Goal: Find contact information: Find contact information

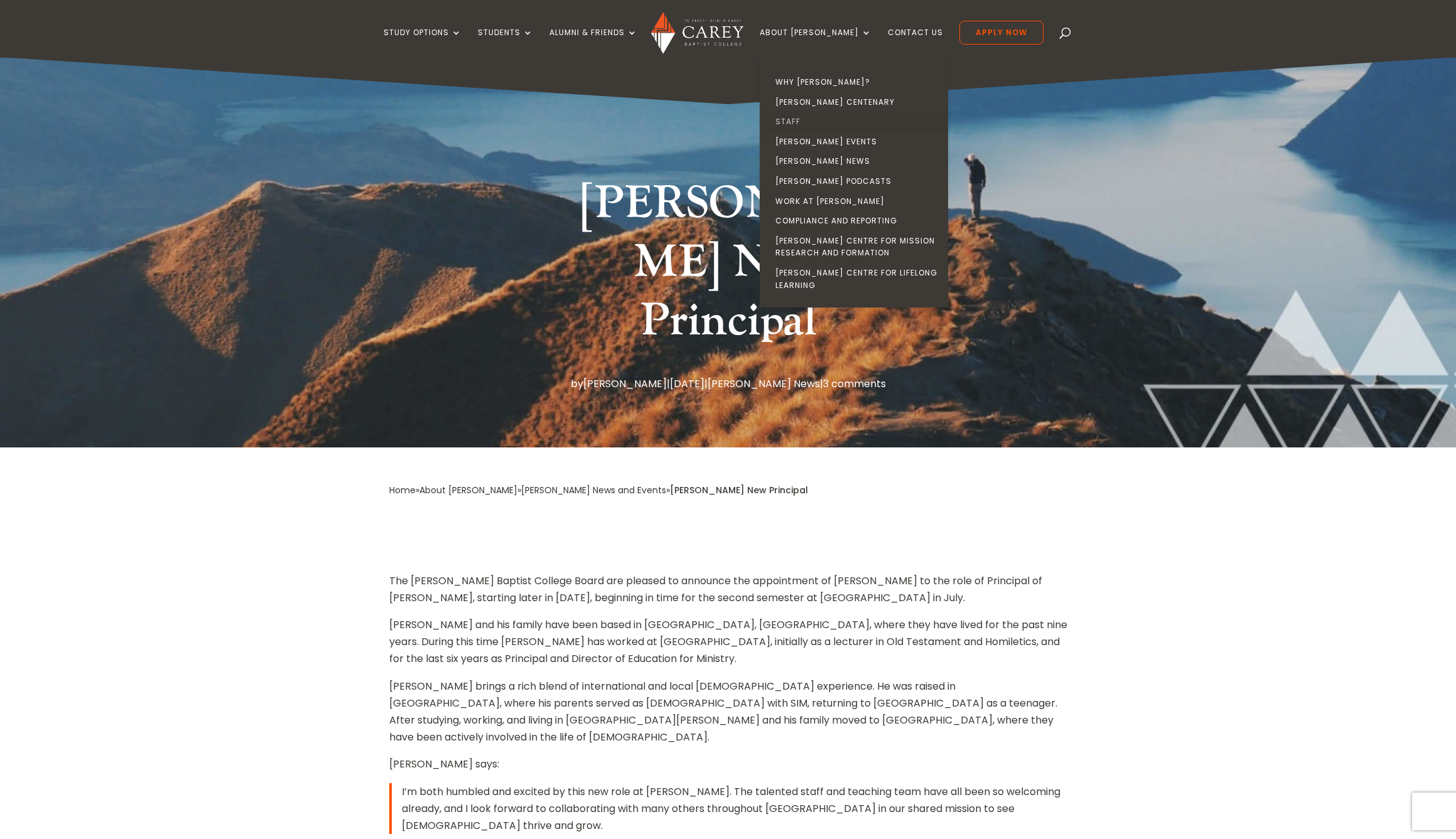
click at [813, 120] on link "Staff" at bounding box center [857, 122] width 189 height 20
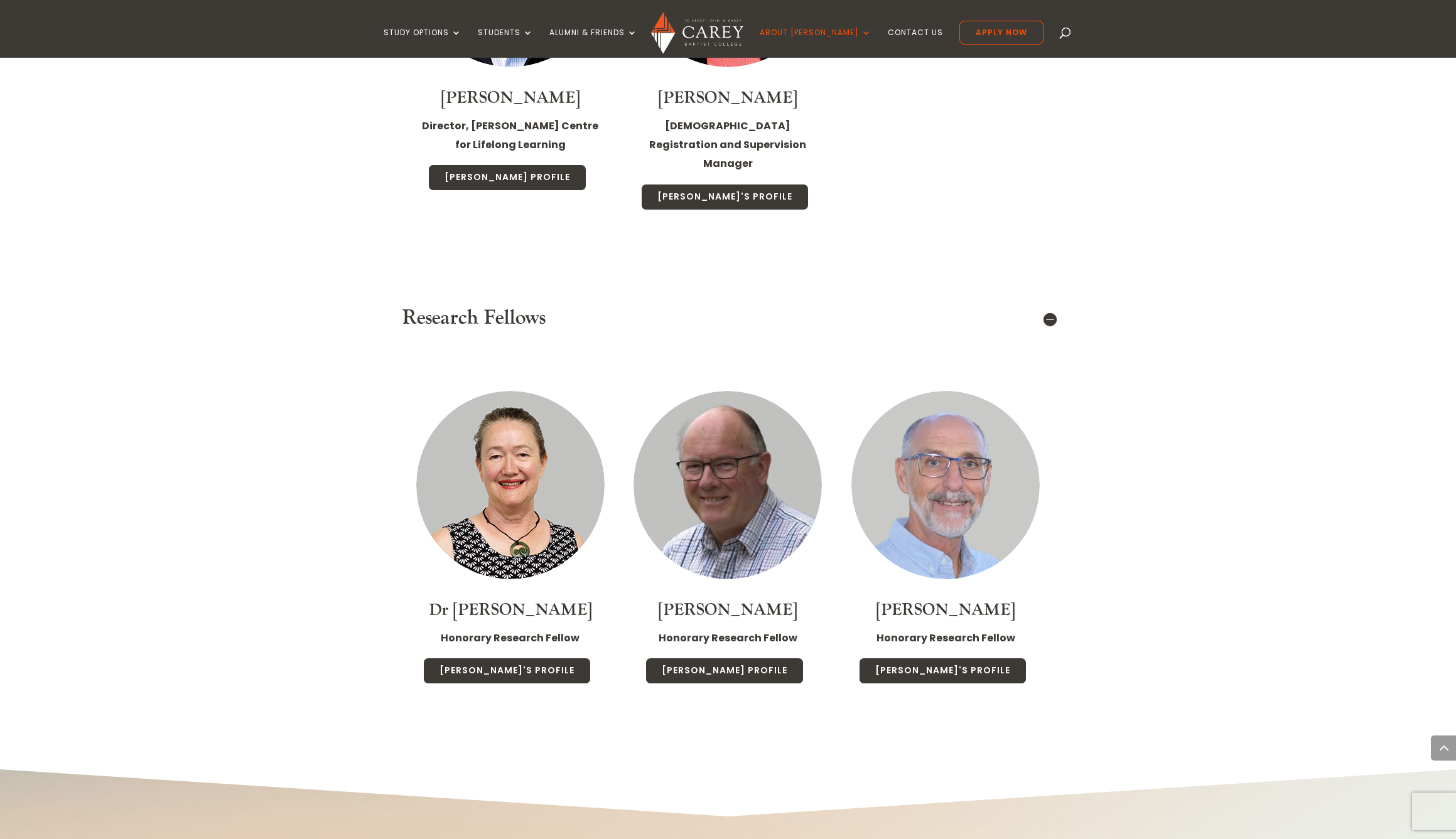
scroll to position [7280, 0]
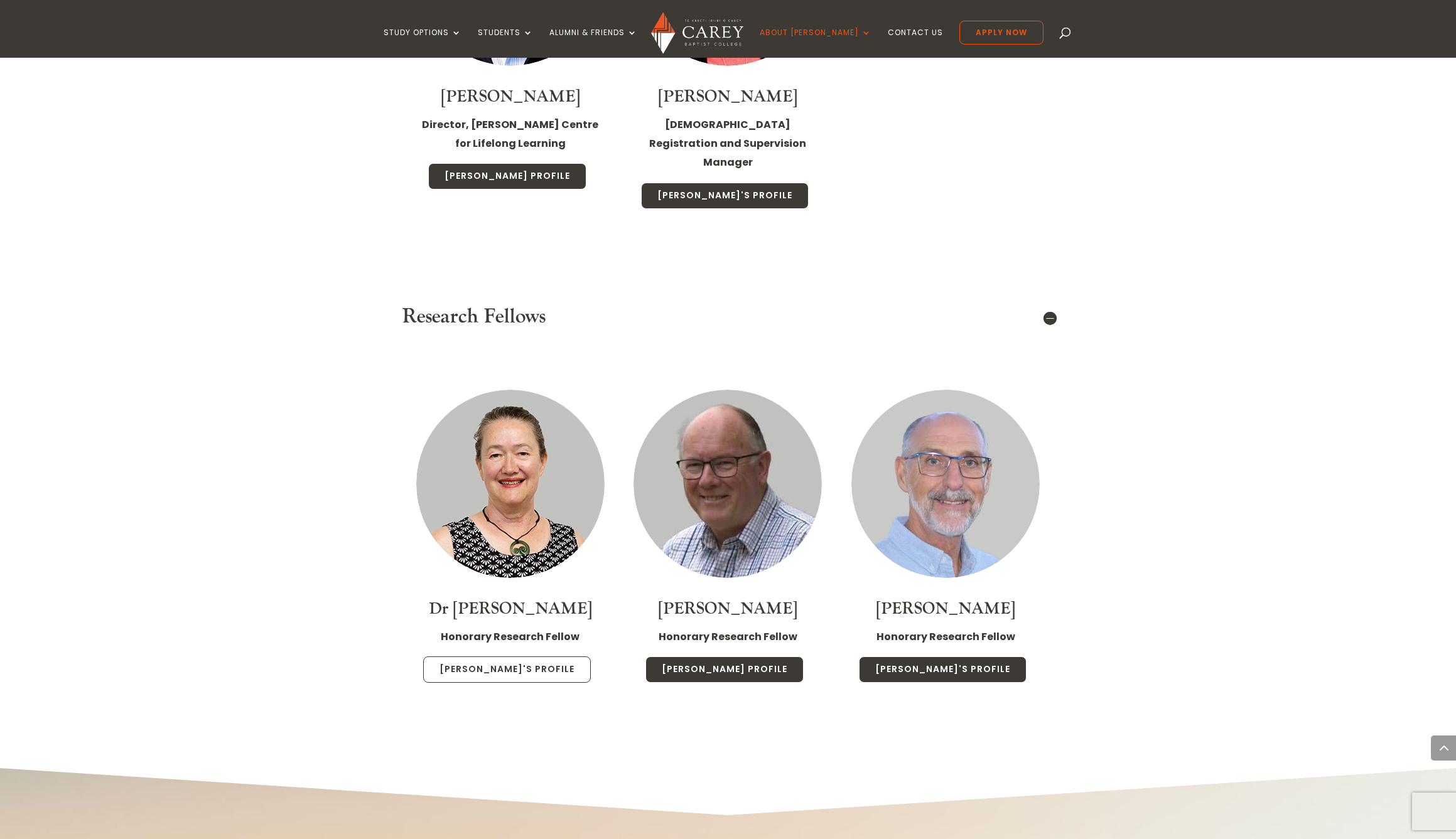
click at [517, 656] on link "[PERSON_NAME]'s Profile" at bounding box center [506, 669] width 168 height 26
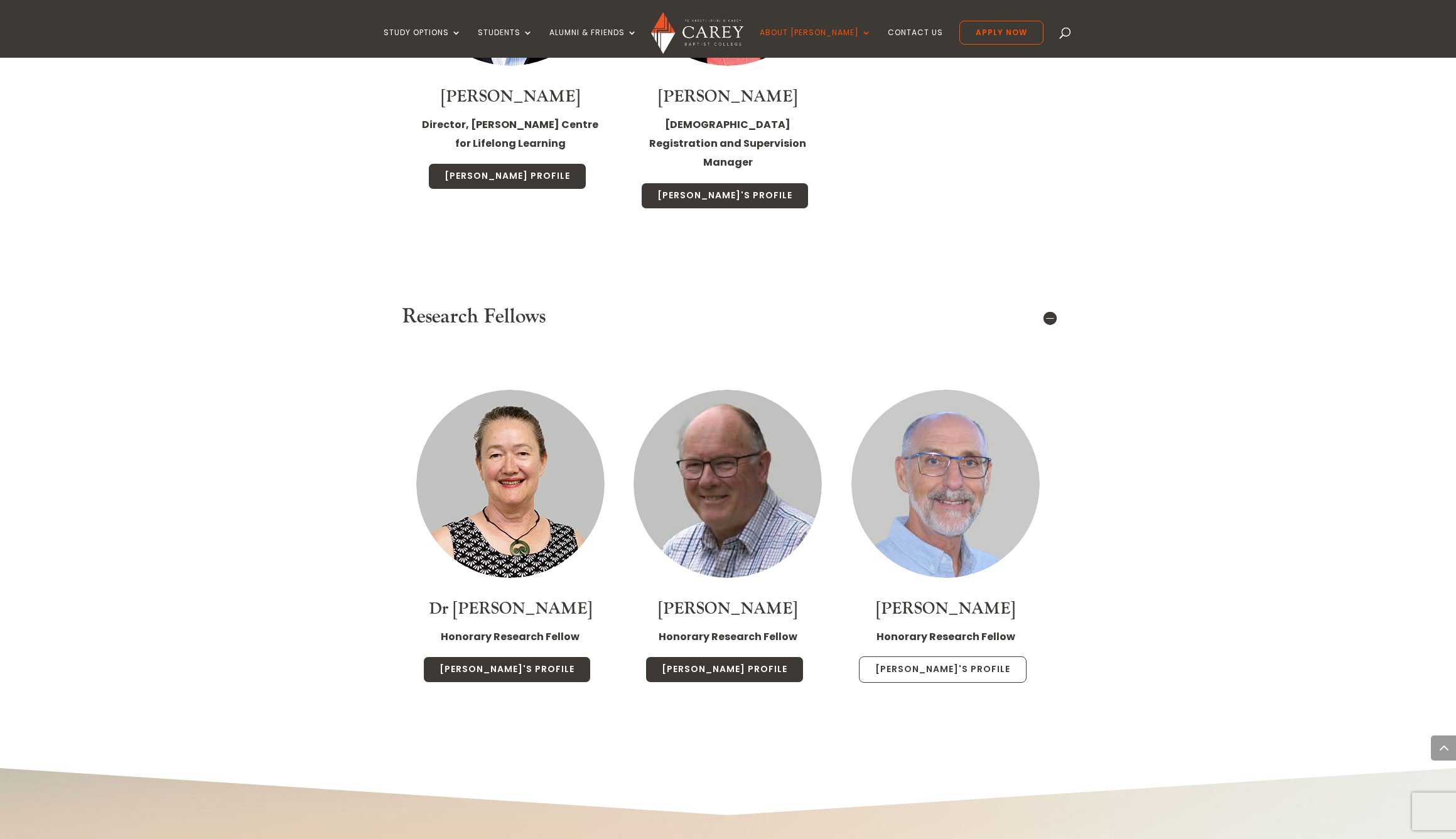
click at [943, 656] on link "[PERSON_NAME]'s Profile" at bounding box center [942, 669] width 168 height 26
